Goal: Task Accomplishment & Management: Manage account settings

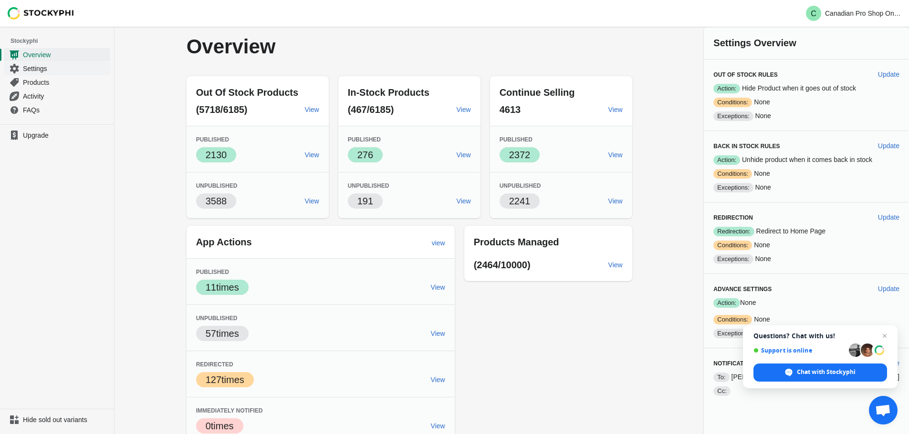
click at [53, 67] on span "Settings" at bounding box center [65, 69] width 85 height 10
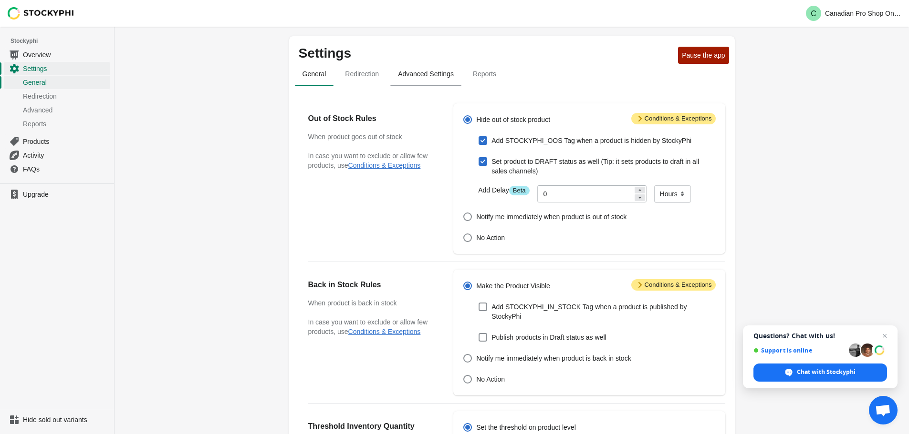
click at [413, 80] on span "Advanced Settings" at bounding box center [425, 73] width 71 height 17
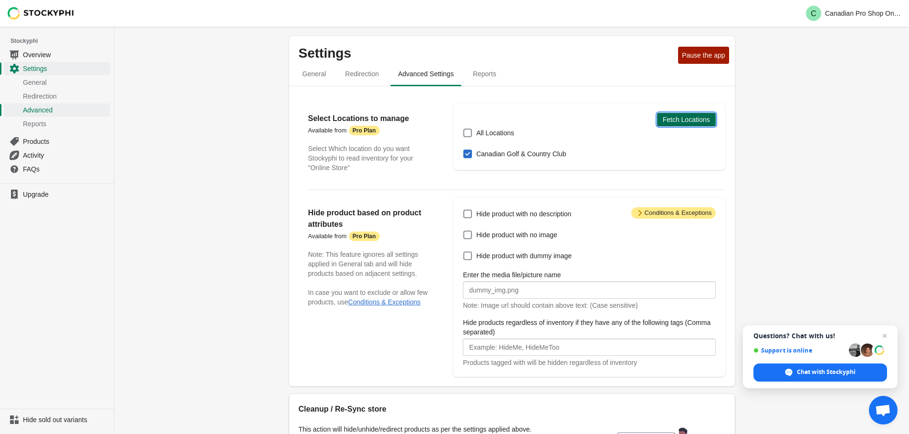
click at [672, 120] on span "Fetch Locations" at bounding box center [685, 120] width 47 height 8
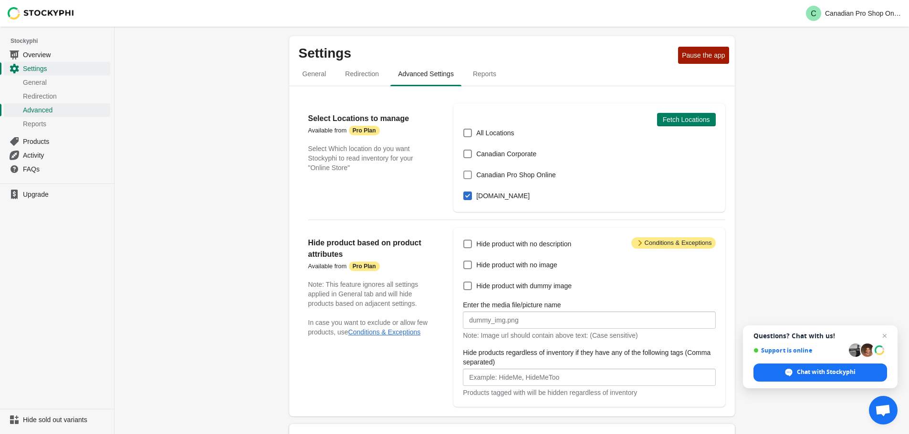
click at [466, 173] on span at bounding box center [467, 175] width 9 height 9
click at [464, 171] on input "Canadian Pro Shop Online" at bounding box center [463, 171] width 0 height 0
checkbox input "true"
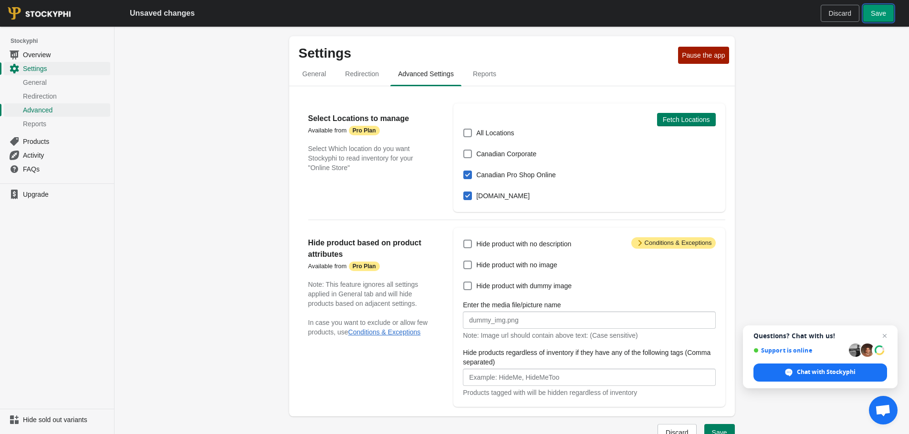
click at [883, 13] on span "Save" at bounding box center [877, 14] width 15 height 8
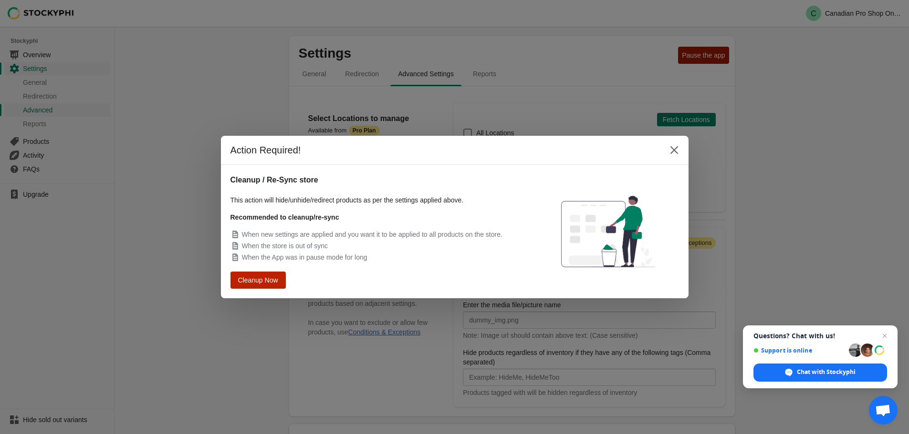
click at [253, 275] on button "Cleanup Now" at bounding box center [258, 281] width 51 height 16
